Goal: Task Accomplishment & Management: Complete application form

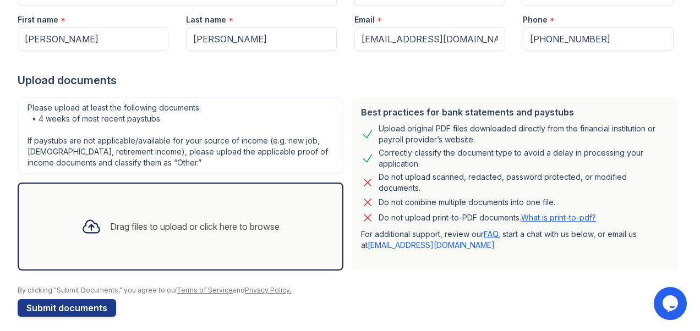
scroll to position [158, 0]
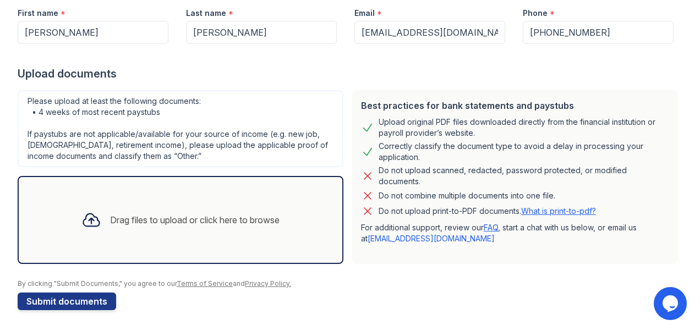
click at [110, 215] on div "Drag files to upload or click here to browse" at bounding box center [195, 220] width 170 height 13
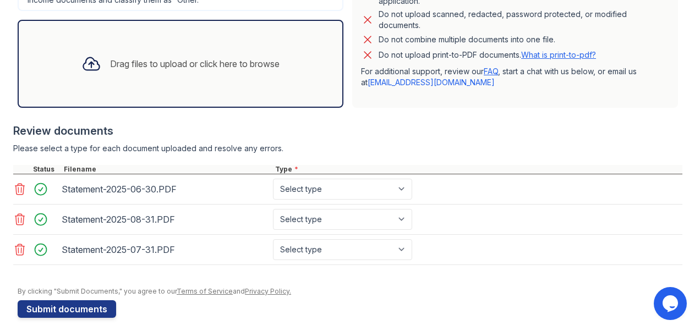
scroll to position [321, 0]
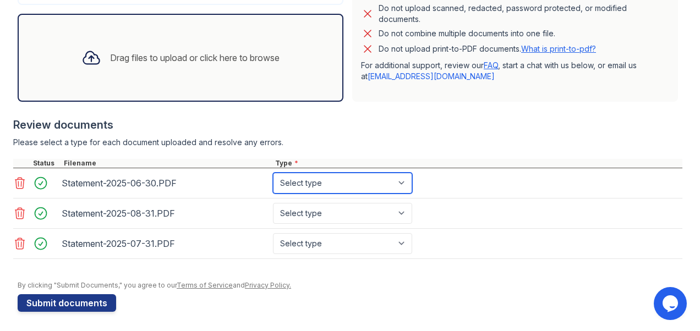
click at [392, 182] on select "Select type Paystub Bank Statement Offer Letter Tax Documents Benefit Award Let…" at bounding box center [342, 183] width 139 height 21
select select "bank_statement"
click at [273, 173] on select "Select type Paystub Bank Statement Offer Letter Tax Documents Benefit Award Let…" at bounding box center [342, 183] width 139 height 21
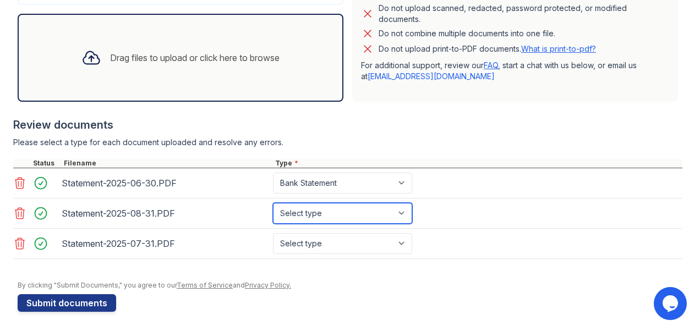
click at [334, 213] on select "Select type Paystub Bank Statement Offer Letter Tax Documents Benefit Award Let…" at bounding box center [342, 213] width 139 height 21
select select "bank_statement"
click at [273, 203] on select "Select type Paystub Bank Statement Offer Letter Tax Documents Benefit Award Let…" at bounding box center [342, 213] width 139 height 21
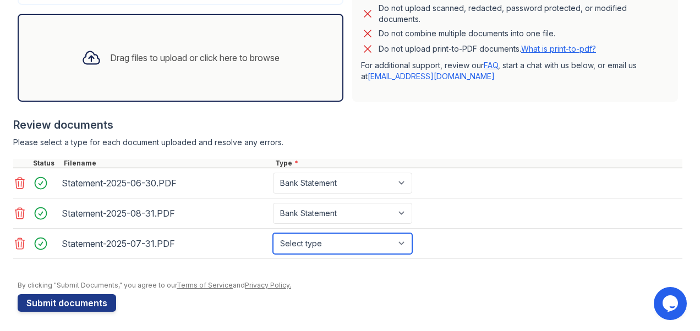
click at [322, 239] on select "Select type Paystub Bank Statement Offer Letter Tax Documents Benefit Award Let…" at bounding box center [342, 243] width 139 height 21
select select "bank_statement"
click at [273, 233] on select "Select type Paystub Bank Statement Offer Letter Tax Documents Benefit Award Let…" at bounding box center [342, 243] width 139 height 21
click at [364, 240] on select "Select type Paystub Bank Statement Offer Letter Tax Documents Benefit Award Let…" at bounding box center [342, 243] width 139 height 21
click at [468, 192] on div "Statement-2025-06-30.PDF Select type Paystub Bank Statement Offer Letter Tax Do…" at bounding box center [347, 183] width 669 height 30
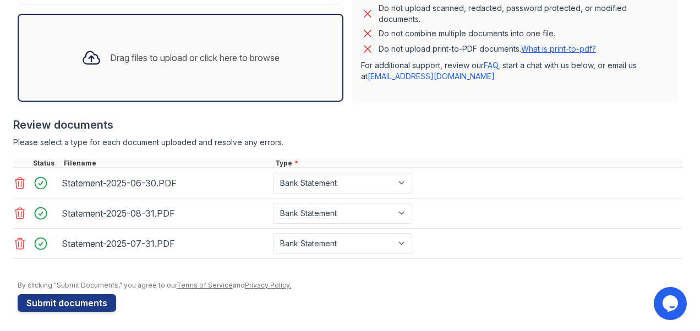
click at [220, 66] on div "Drag files to upload or click here to browse" at bounding box center [181, 57] width 216 height 37
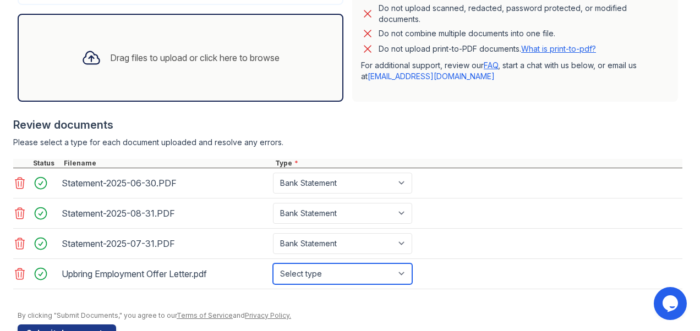
click at [332, 274] on select "Select type Paystub Bank Statement Offer Letter Tax Documents Benefit Award Let…" at bounding box center [342, 274] width 139 height 21
select select "offer_letter"
click at [273, 264] on select "Select type Paystub Bank Statement Offer Letter Tax Documents Benefit Award Let…" at bounding box center [342, 274] width 139 height 21
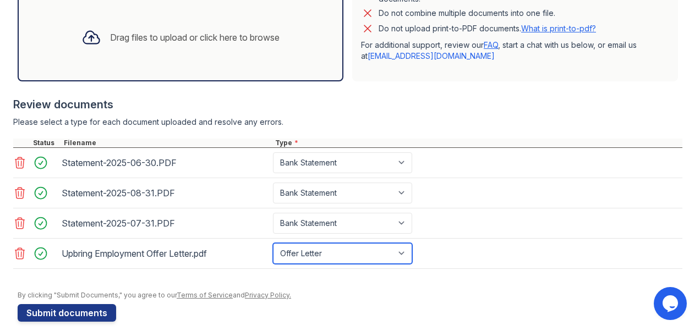
scroll to position [351, 0]
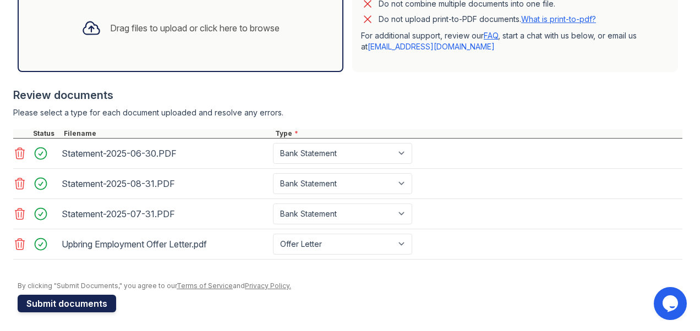
click at [105, 302] on button "Submit documents" at bounding box center [67, 304] width 99 height 18
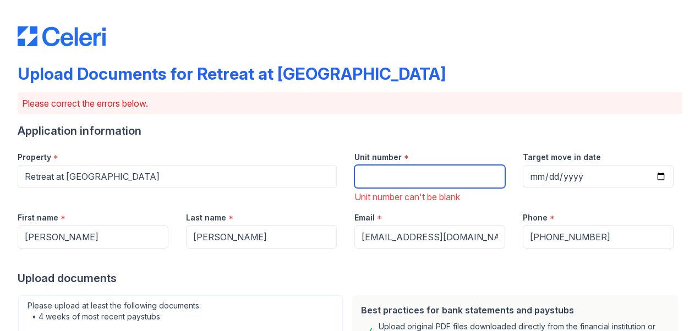
click at [400, 174] on input "Unit number" at bounding box center [429, 176] width 151 height 23
type input "218"
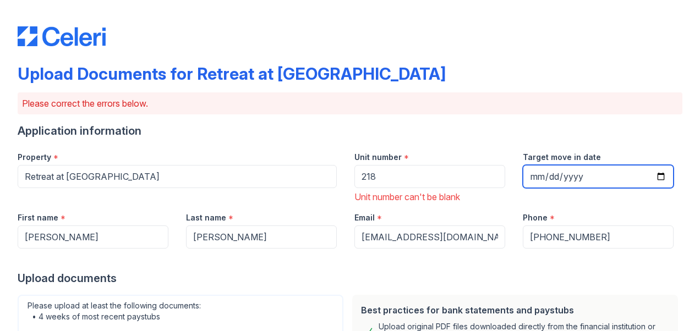
click at [546, 175] on input "Target move in date" at bounding box center [598, 176] width 151 height 23
click at [542, 175] on input "Target move in date" at bounding box center [598, 176] width 151 height 23
click at [653, 178] on input "Target move in date" at bounding box center [598, 176] width 151 height 23
type input "[DATE]"
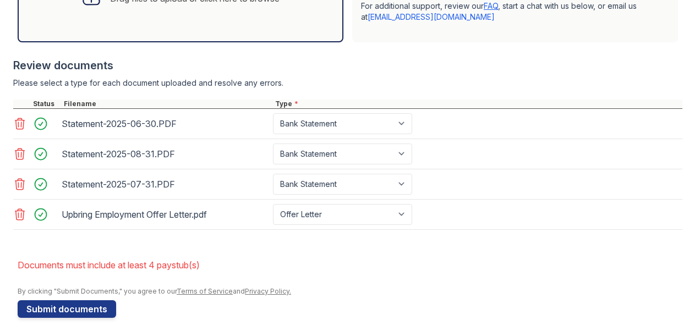
scroll to position [432, 0]
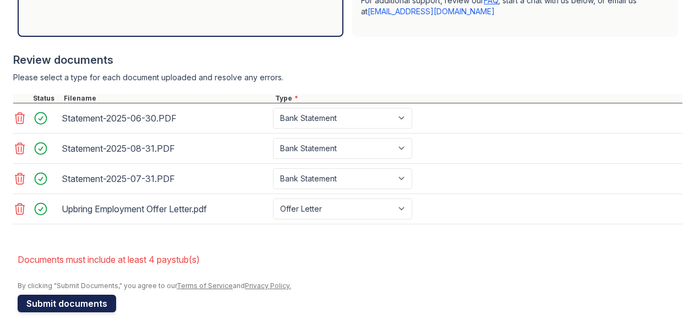
click at [86, 299] on button "Submit documents" at bounding box center [67, 304] width 99 height 18
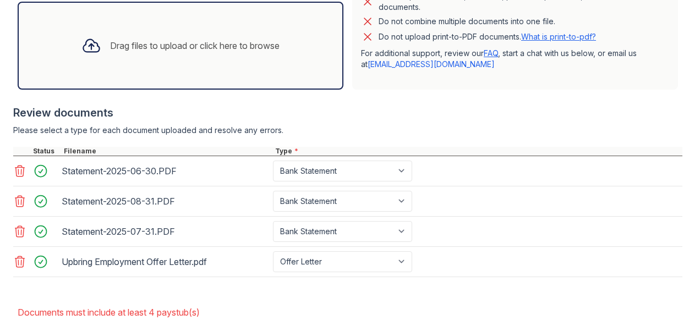
scroll to position [380, 0]
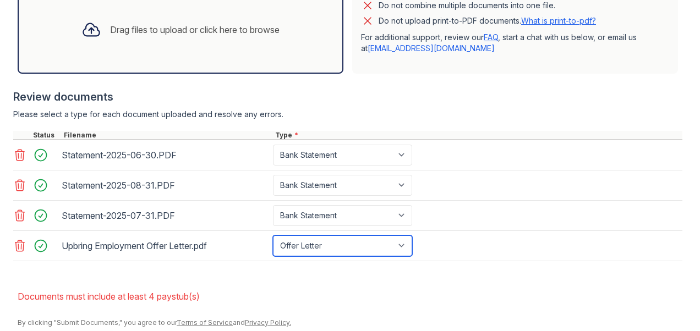
click at [381, 241] on select "Paystub Bank Statement Offer Letter Tax Documents Benefit Award Letter Investme…" at bounding box center [342, 246] width 139 height 21
select select "other"
click at [273, 236] on select "Paystub Bank Statement Offer Letter Tax Documents Benefit Award Letter Investme…" at bounding box center [342, 246] width 139 height 21
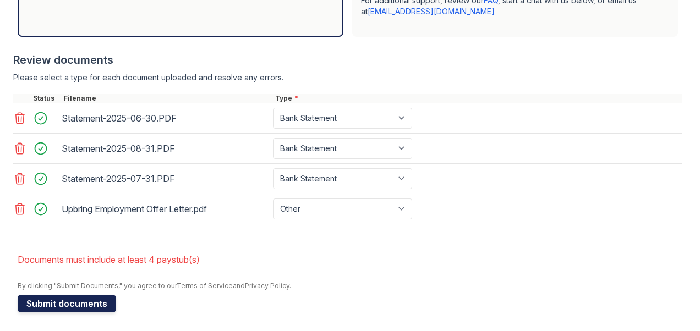
click at [103, 303] on button "Submit documents" at bounding box center [67, 304] width 99 height 18
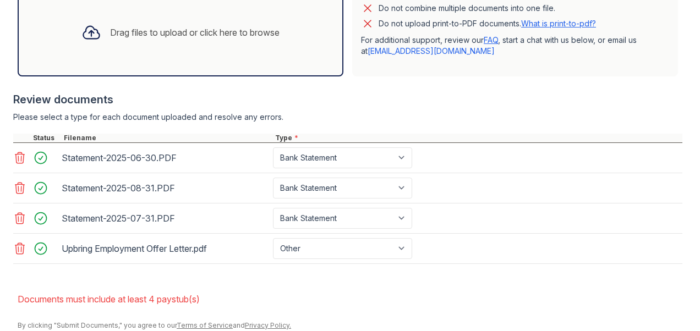
scroll to position [378, 0]
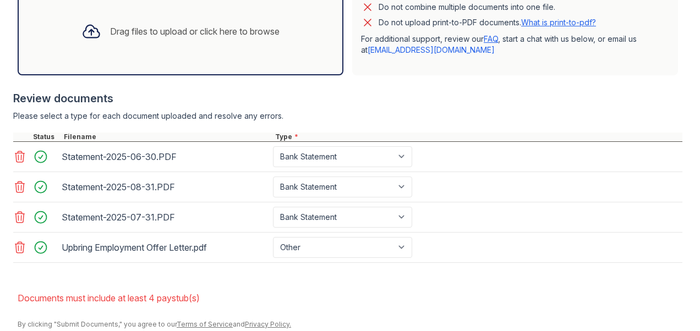
click at [254, 39] on div "Drag files to upload or click here to browse" at bounding box center [181, 31] width 216 height 37
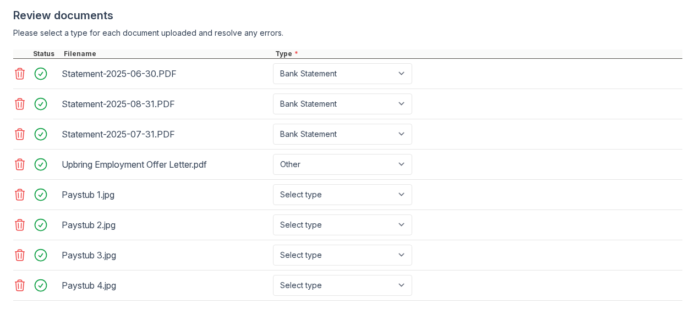
scroll to position [480, 0]
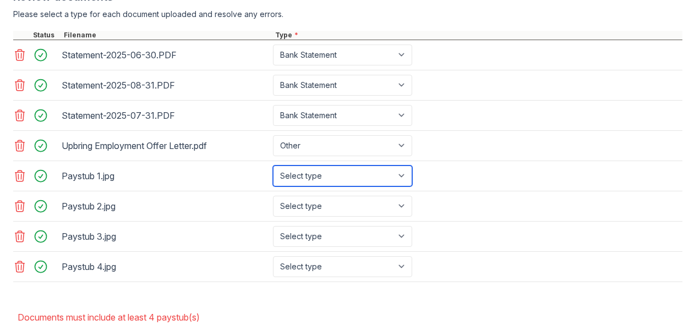
click at [378, 171] on select "Select type Paystub Bank Statement Offer Letter Tax Documents Benefit Award Let…" at bounding box center [342, 176] width 139 height 21
select select "paystub"
click at [273, 166] on select "Select type Paystub Bank Statement Offer Letter Tax Documents Benefit Award Let…" at bounding box center [342, 176] width 139 height 21
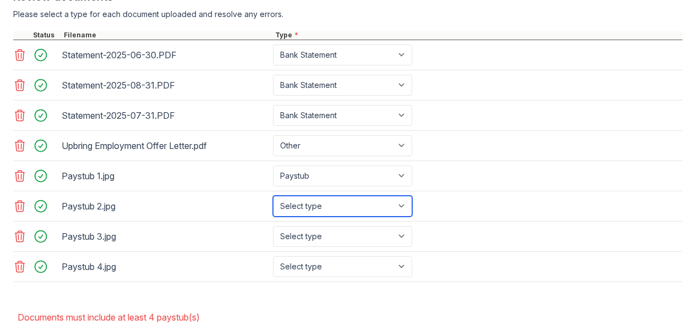
drag, startPoint x: 334, startPoint y: 207, endPoint x: 342, endPoint y: 206, distance: 8.3
click at [342, 206] on select "Select type Paystub Bank Statement Offer Letter Tax Documents Benefit Award Let…" at bounding box center [342, 206] width 139 height 21
select select "paystub"
click at [273, 196] on select "Select type Paystub Bank Statement Offer Letter Tax Documents Benefit Award Let…" at bounding box center [342, 206] width 139 height 21
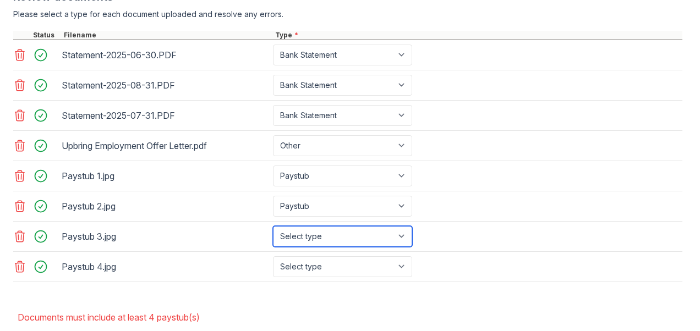
click at [326, 234] on select "Select type Paystub Bank Statement Offer Letter Tax Documents Benefit Award Let…" at bounding box center [342, 236] width 139 height 21
click at [273, 226] on select "Select type Paystub Bank Statement Offer Letter Tax Documents Benefit Award Let…" at bounding box center [342, 236] width 139 height 21
click at [331, 235] on select "Select type Paystub Bank Statement Offer Letter Tax Documents Benefit Award Let…" at bounding box center [342, 236] width 139 height 21
select select "paystub"
click at [273, 226] on select "Select type Paystub Bank Statement Offer Letter Tax Documents Benefit Award Let…" at bounding box center [342, 236] width 139 height 21
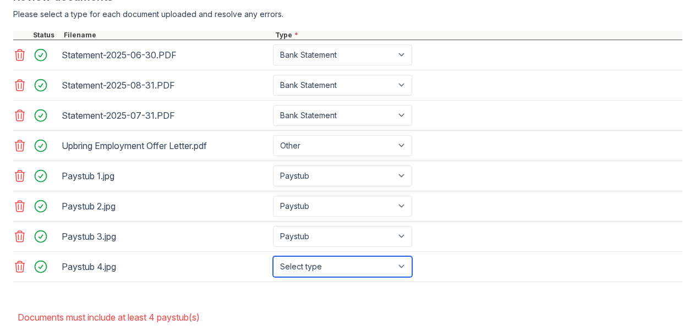
click at [321, 263] on select "Select type Paystub Bank Statement Offer Letter Tax Documents Benefit Award Let…" at bounding box center [342, 266] width 139 height 21
select select "paystub"
click at [273, 256] on select "Select type Paystub Bank Statement Offer Letter Tax Documents Benefit Award Let…" at bounding box center [342, 266] width 139 height 21
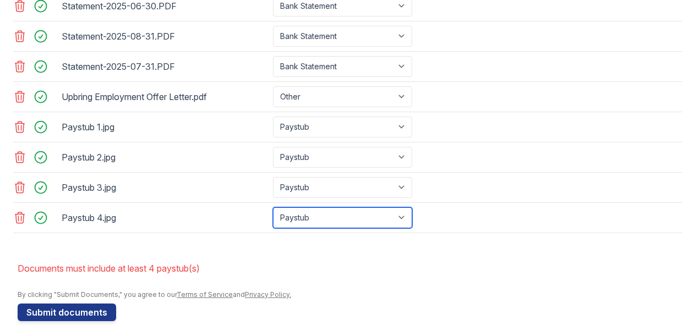
scroll to position [535, 0]
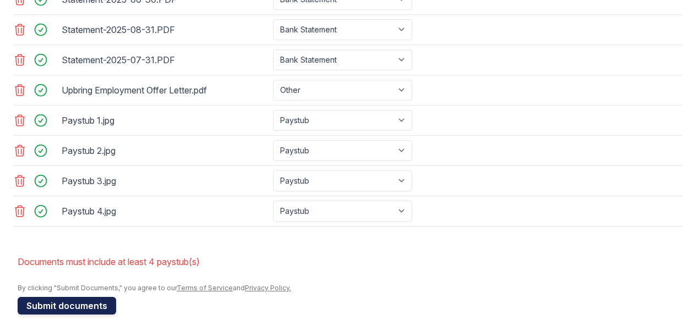
click at [70, 299] on button "Submit documents" at bounding box center [67, 306] width 99 height 18
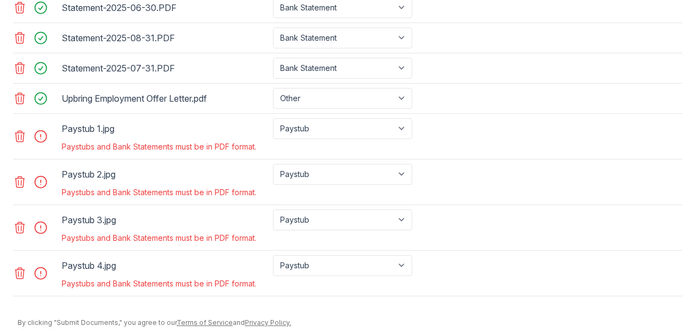
scroll to position [531, 0]
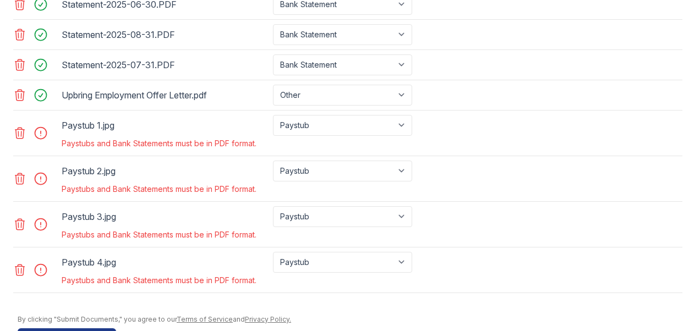
click at [18, 132] on icon at bounding box center [19, 133] width 9 height 11
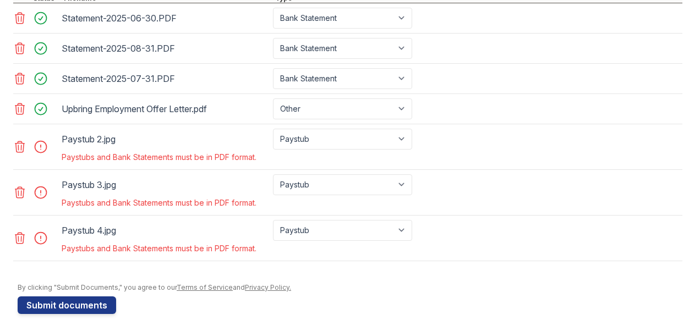
click at [20, 140] on icon at bounding box center [19, 146] width 13 height 13
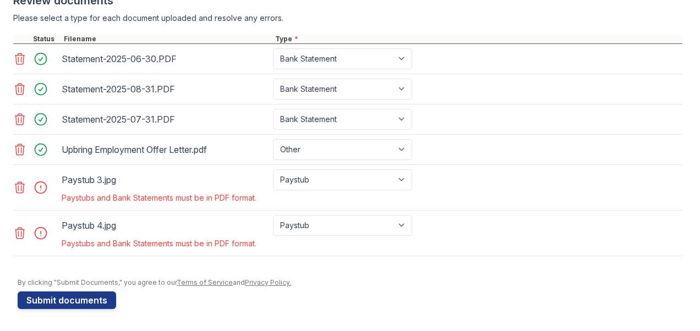
scroll to position [472, 0]
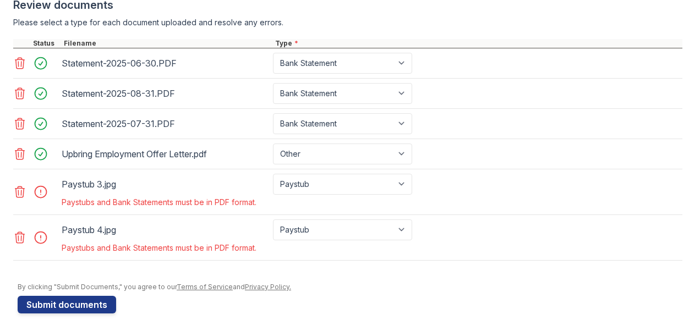
click at [23, 187] on icon at bounding box center [19, 191] width 13 height 13
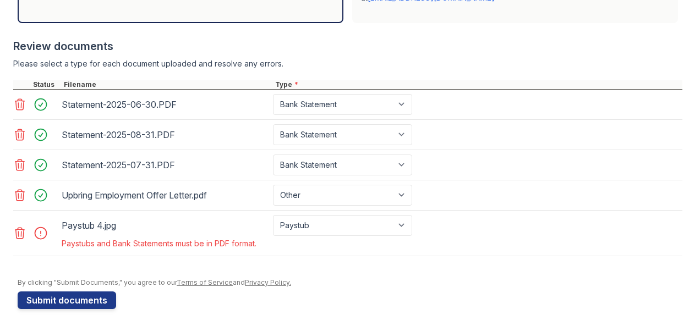
scroll to position [427, 0]
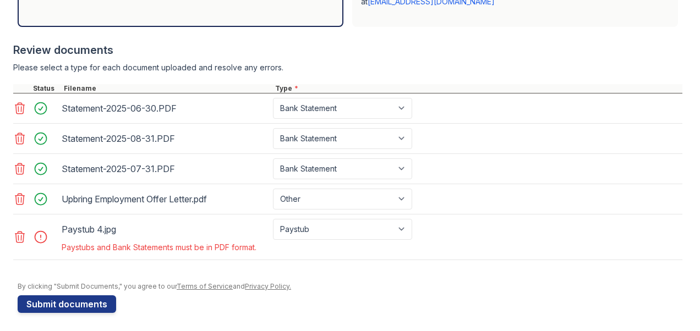
click at [20, 237] on icon at bounding box center [19, 237] width 13 height 13
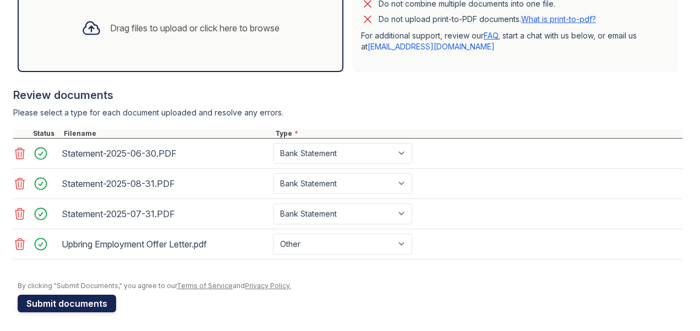
click at [90, 304] on button "Submit documents" at bounding box center [67, 304] width 99 height 18
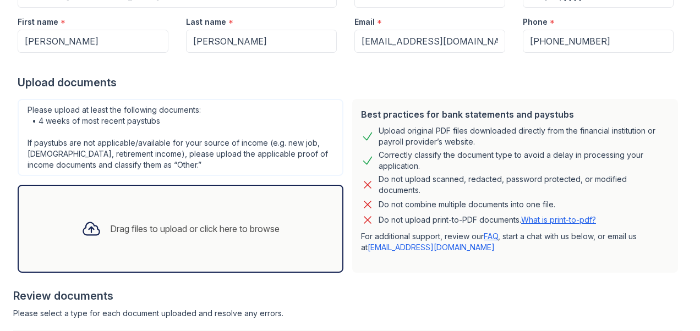
scroll to position [182, 0]
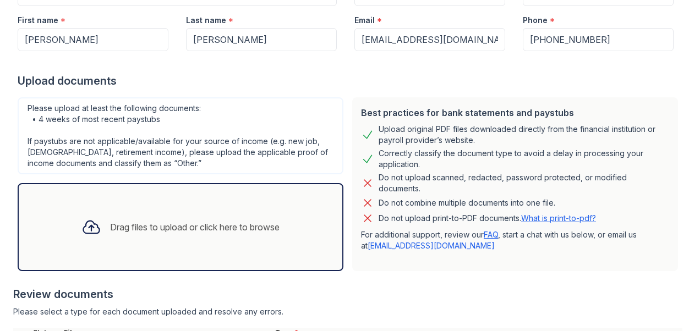
click at [281, 232] on div "Drag files to upload or click here to browse" at bounding box center [181, 227] width 216 height 37
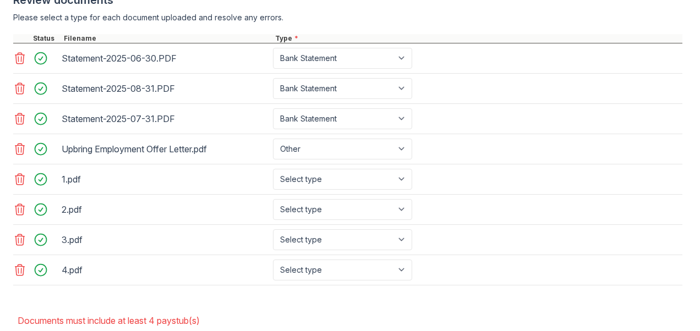
scroll to position [478, 0]
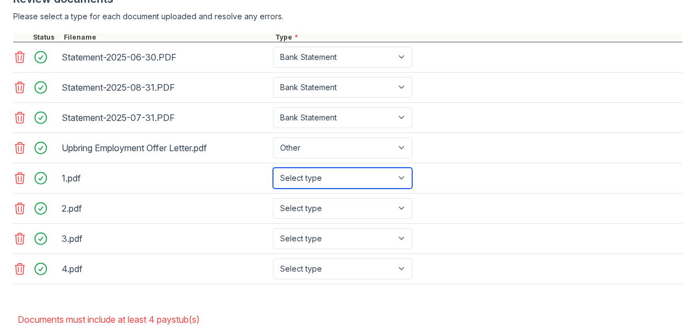
click at [383, 175] on select "Select type Paystub Bank Statement Offer Letter Tax Documents Benefit Award Let…" at bounding box center [342, 178] width 139 height 21
select select "paystub"
click at [273, 168] on select "Select type Paystub Bank Statement Offer Letter Tax Documents Benefit Award Let…" at bounding box center [342, 178] width 139 height 21
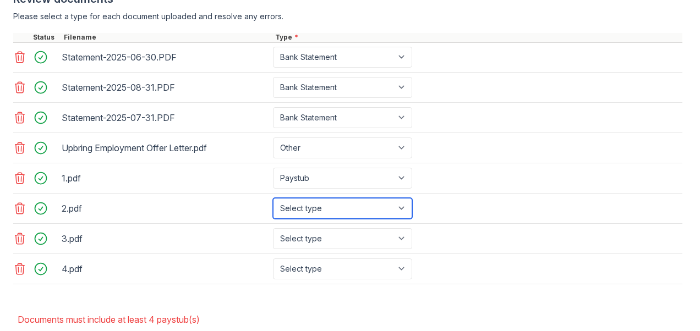
click at [357, 206] on select "Select type Paystub Bank Statement Offer Letter Tax Documents Benefit Award Let…" at bounding box center [342, 208] width 139 height 21
select select "paystub"
click at [273, 198] on select "Select type Paystub Bank Statement Offer Letter Tax Documents Benefit Award Let…" at bounding box center [342, 208] width 139 height 21
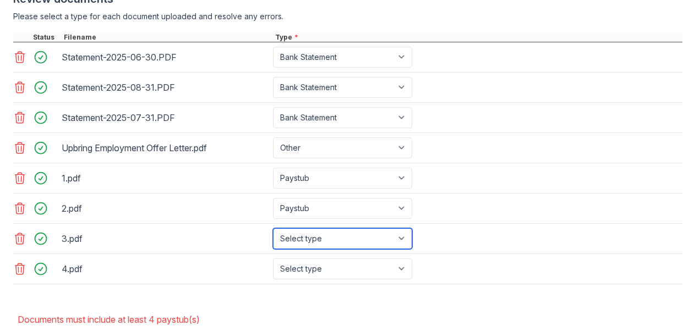
click at [340, 232] on select "Select type Paystub Bank Statement Offer Letter Tax Documents Benefit Award Let…" at bounding box center [342, 238] width 139 height 21
click at [273, 228] on select "Select type Paystub Bank Statement Offer Letter Tax Documents Benefit Award Let…" at bounding box center [342, 238] width 139 height 21
click at [327, 239] on select "Select type Paystub Bank Statement Offer Letter Tax Documents Benefit Award Let…" at bounding box center [342, 238] width 139 height 21
select select "paystub"
click at [273, 228] on select "Select type Paystub Bank Statement Offer Letter Tax Documents Benefit Award Let…" at bounding box center [342, 238] width 139 height 21
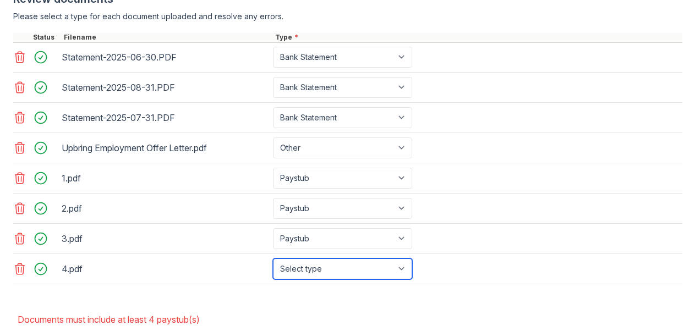
click at [327, 261] on select "Select type Paystub Bank Statement Offer Letter Tax Documents Benefit Award Let…" at bounding box center [342, 269] width 139 height 21
select select "paystub"
click at [273, 259] on select "Select type Paystub Bank Statement Offer Letter Tax Documents Benefit Award Let…" at bounding box center [342, 269] width 139 height 21
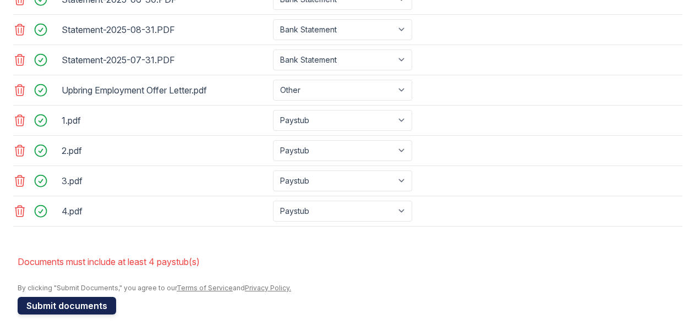
click at [107, 302] on button "Submit documents" at bounding box center [67, 306] width 99 height 18
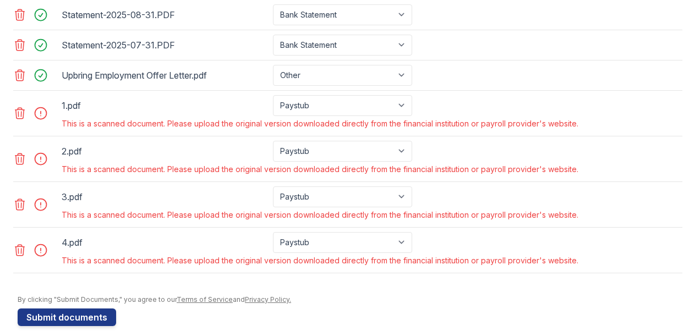
scroll to position [562, 0]
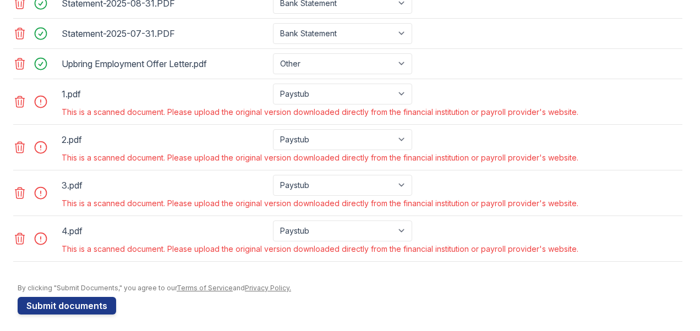
click at [20, 101] on icon at bounding box center [19, 101] width 13 height 13
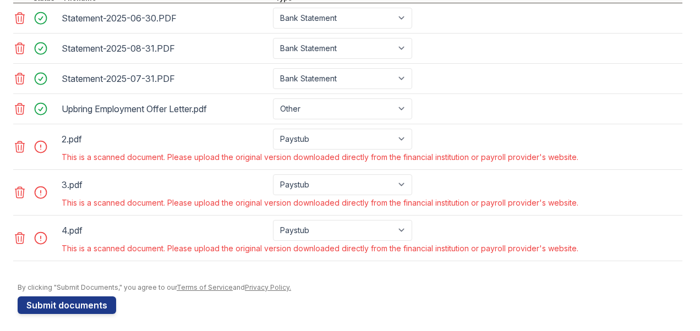
click at [20, 144] on icon at bounding box center [19, 146] width 13 height 13
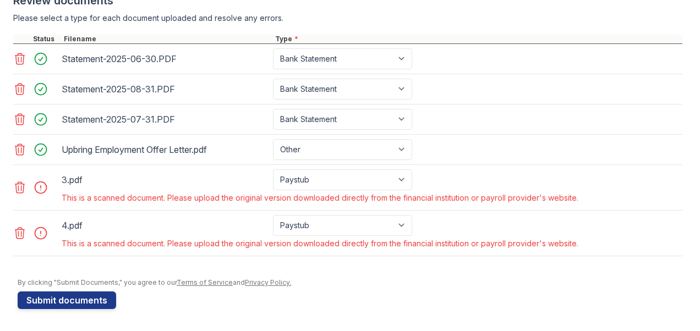
scroll to position [472, 0]
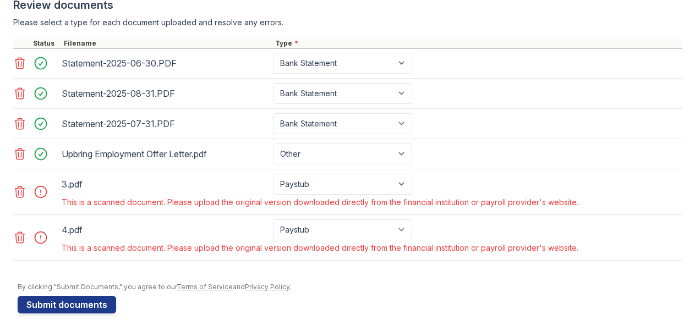
click at [17, 192] on icon at bounding box center [19, 191] width 13 height 13
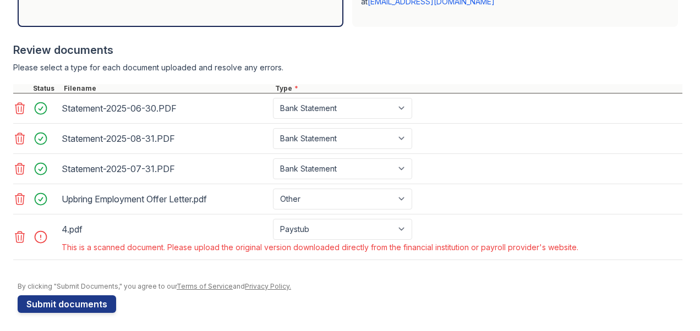
click at [17, 238] on icon at bounding box center [19, 237] width 13 height 13
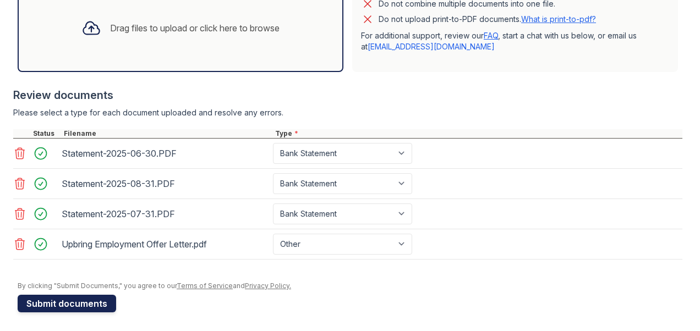
click at [90, 297] on button "Submit documents" at bounding box center [67, 304] width 99 height 18
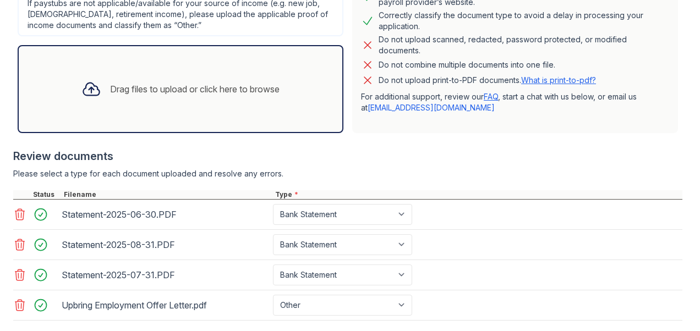
scroll to position [391, 0]
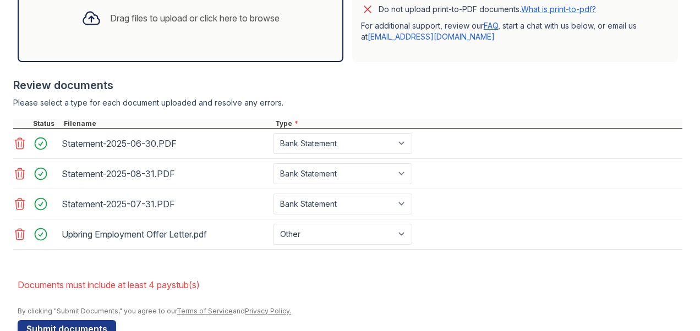
click at [215, 28] on div "Drag files to upload or click here to browse" at bounding box center [181, 17] width 216 height 37
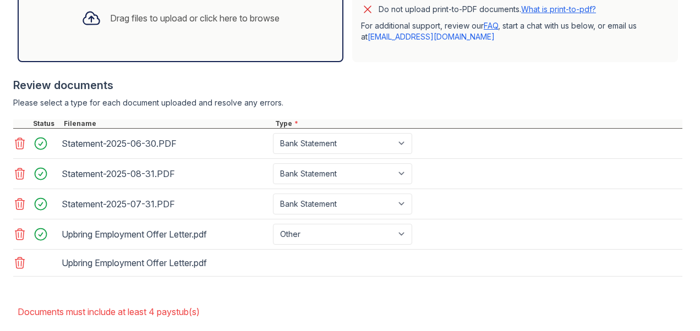
click at [312, 252] on div "Upbring Employment Offer Letter.pdf" at bounding box center [347, 263] width 669 height 27
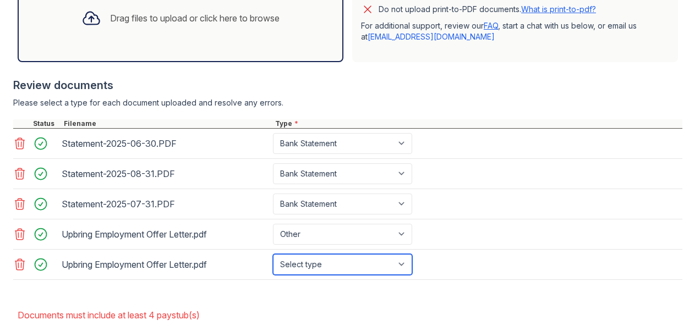
click at [406, 259] on select "Select type Paystub Bank Statement Offer Letter Tax Documents Benefit Award Let…" at bounding box center [342, 264] width 139 height 21
select select "other"
click at [273, 254] on select "Select type Paystub Bank Statement Offer Letter Tax Documents Benefit Award Let…" at bounding box center [342, 264] width 139 height 21
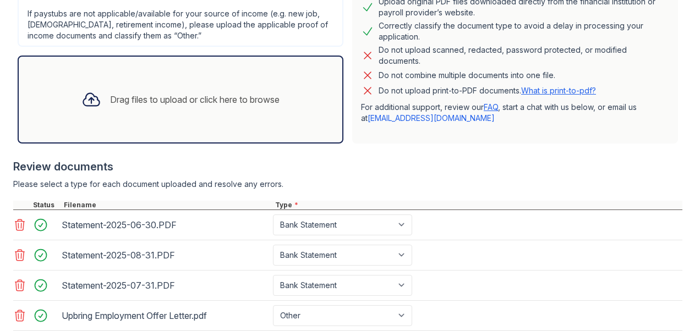
scroll to position [287, 0]
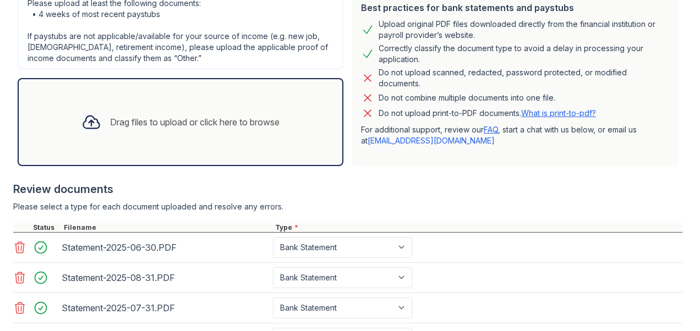
click at [261, 142] on div "Drag files to upload or click here to browse" at bounding box center [181, 122] width 326 height 88
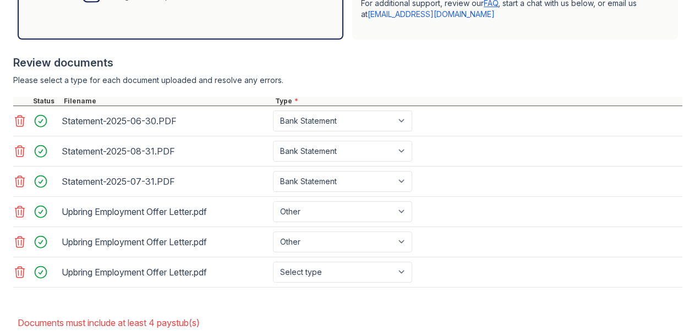
scroll to position [422, 0]
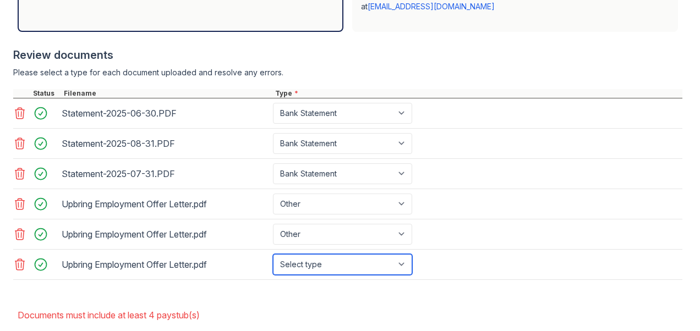
click at [391, 263] on select "Select type Paystub Bank Statement Offer Letter Tax Documents Benefit Award Let…" at bounding box center [342, 264] width 139 height 21
select select "other"
click at [273, 254] on select "Select type Paystub Bank Statement Offer Letter Tax Documents Benefit Award Let…" at bounding box center [342, 264] width 139 height 21
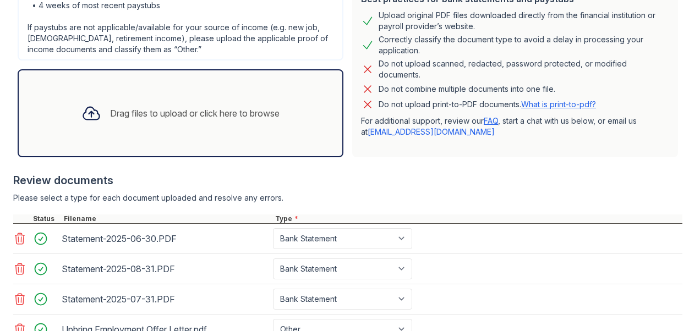
scroll to position [292, 0]
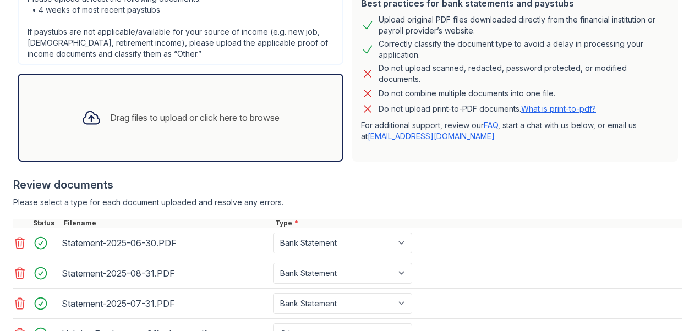
click at [248, 154] on div "Drag files to upload or click here to browse" at bounding box center [181, 118] width 326 height 88
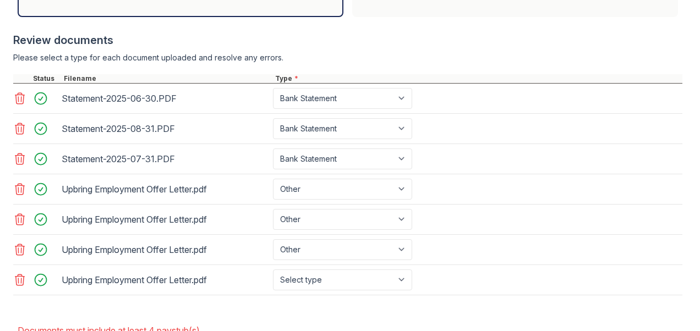
scroll to position [505, 0]
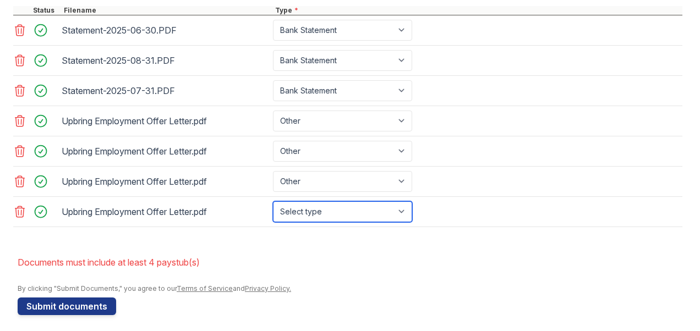
click at [405, 210] on select "Select type Paystub Bank Statement Offer Letter Tax Documents Benefit Award Let…" at bounding box center [342, 211] width 139 height 21
select select "other"
click at [273, 201] on select "Select type Paystub Bank Statement Offer Letter Tax Documents Benefit Award Let…" at bounding box center [342, 211] width 139 height 21
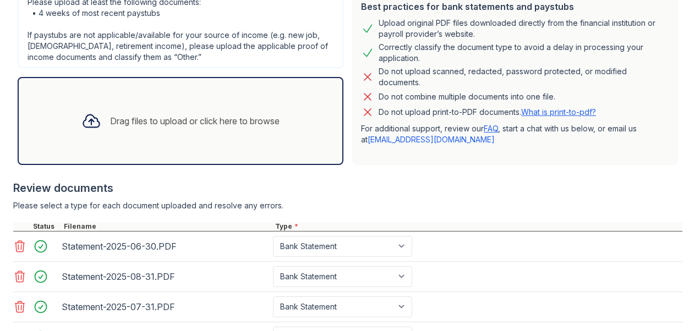
scroll to position [243, 0]
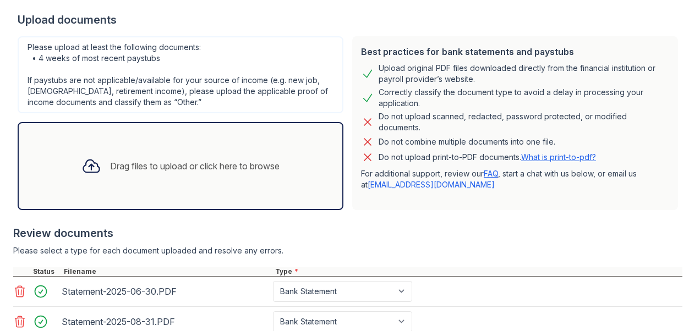
click at [242, 155] on div "Drag files to upload or click here to browse" at bounding box center [181, 165] width 216 height 37
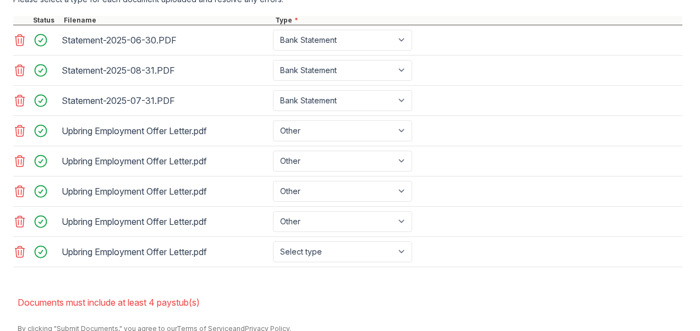
scroll to position [496, 0]
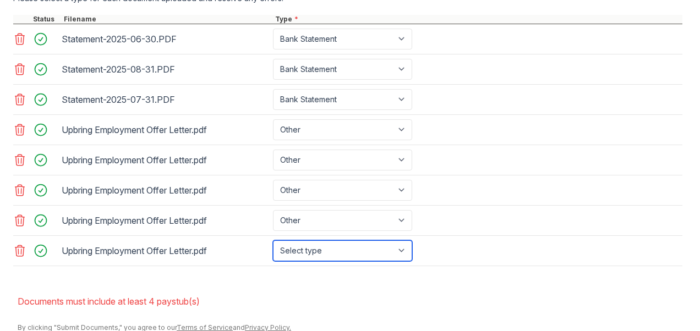
click at [407, 247] on select "Select type Paystub Bank Statement Offer Letter Tax Documents Benefit Award Let…" at bounding box center [342, 250] width 139 height 21
select select "other"
click at [273, 240] on select "Select type Paystub Bank Statement Offer Letter Tax Documents Benefit Award Let…" at bounding box center [342, 250] width 139 height 21
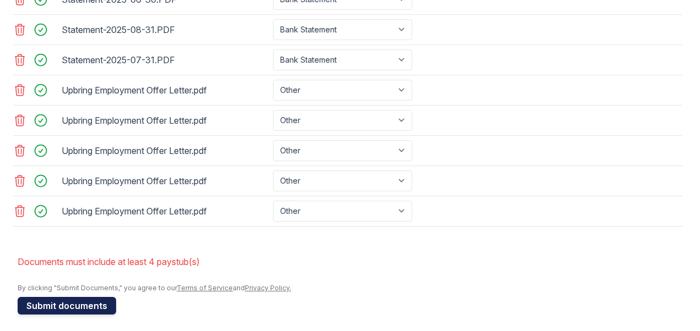
click at [109, 297] on button "Submit documents" at bounding box center [67, 306] width 99 height 18
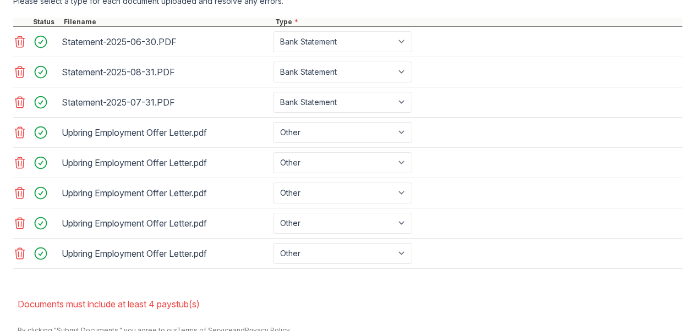
scroll to position [492, 0]
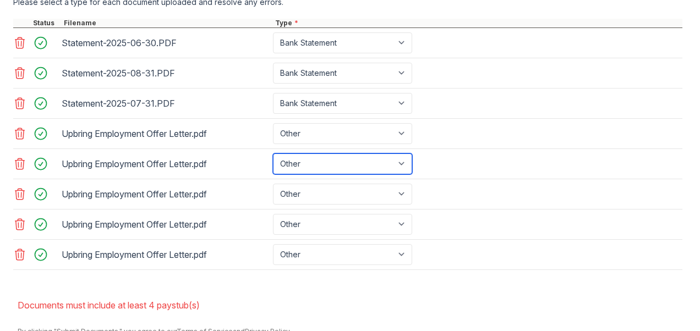
click at [300, 162] on select "Paystub Bank Statement Offer Letter Tax Documents Benefit Award Letter Investme…" at bounding box center [342, 164] width 139 height 21
select select "paystub"
click at [273, 154] on select "Paystub Bank Statement Offer Letter Tax Documents Benefit Award Letter Investme…" at bounding box center [342, 164] width 139 height 21
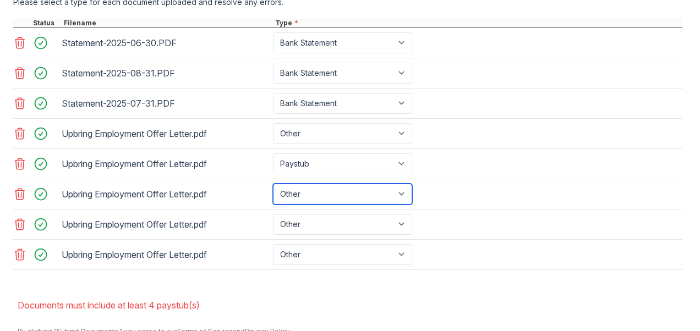
click at [302, 188] on select "Paystub Bank Statement Offer Letter Tax Documents Benefit Award Letter Investme…" at bounding box center [342, 194] width 139 height 21
select select "paystub"
click at [273, 184] on select "Paystub Bank Statement Offer Letter Tax Documents Benefit Award Letter Investme…" at bounding box center [342, 194] width 139 height 21
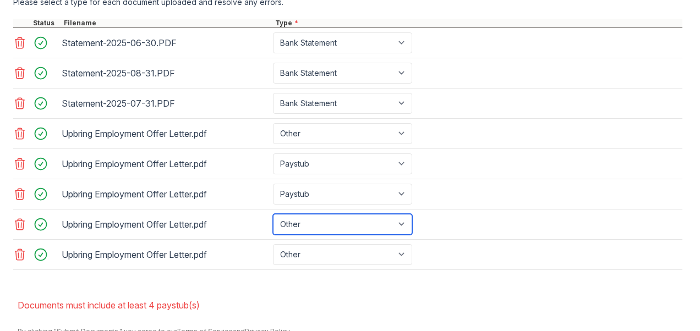
click at [309, 221] on select "Paystub Bank Statement Offer Letter Tax Documents Benefit Award Letter Investme…" at bounding box center [342, 224] width 139 height 21
select select "paystub"
click at [273, 214] on select "Paystub Bank Statement Offer Letter Tax Documents Benefit Award Letter Investme…" at bounding box center [342, 224] width 139 height 21
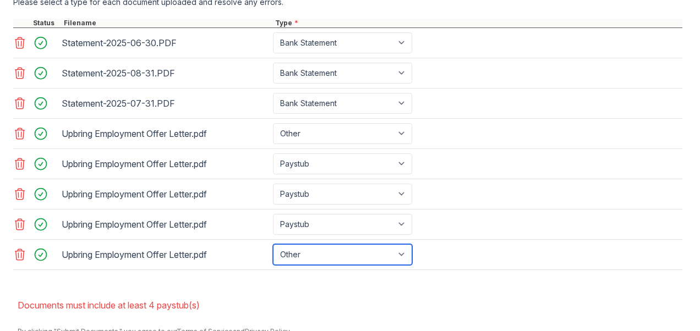
click at [309, 244] on select "Paystub Bank Statement Offer Letter Tax Documents Benefit Award Letter Investme…" at bounding box center [342, 254] width 139 height 21
select select "paystub"
click at [273, 244] on select "Paystub Bank Statement Offer Letter Tax Documents Benefit Award Letter Investme…" at bounding box center [342, 254] width 139 height 21
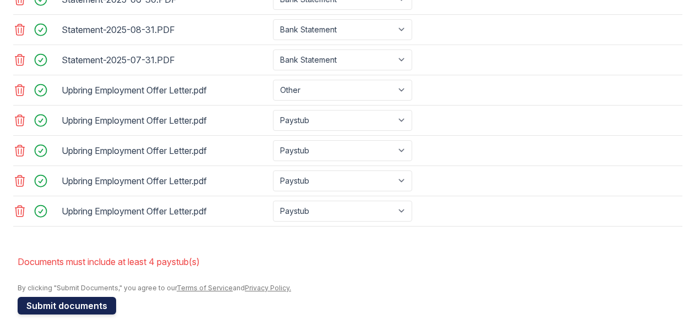
click at [86, 298] on button "Submit documents" at bounding box center [67, 306] width 99 height 18
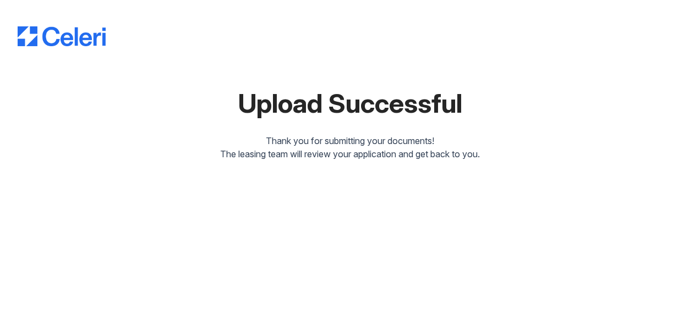
click at [422, 212] on div "Upload Successful Thank you for submitting your documents! The leasing team wil…" at bounding box center [350, 165] width 700 height 331
